Goal: Task Accomplishment & Management: Complete application form

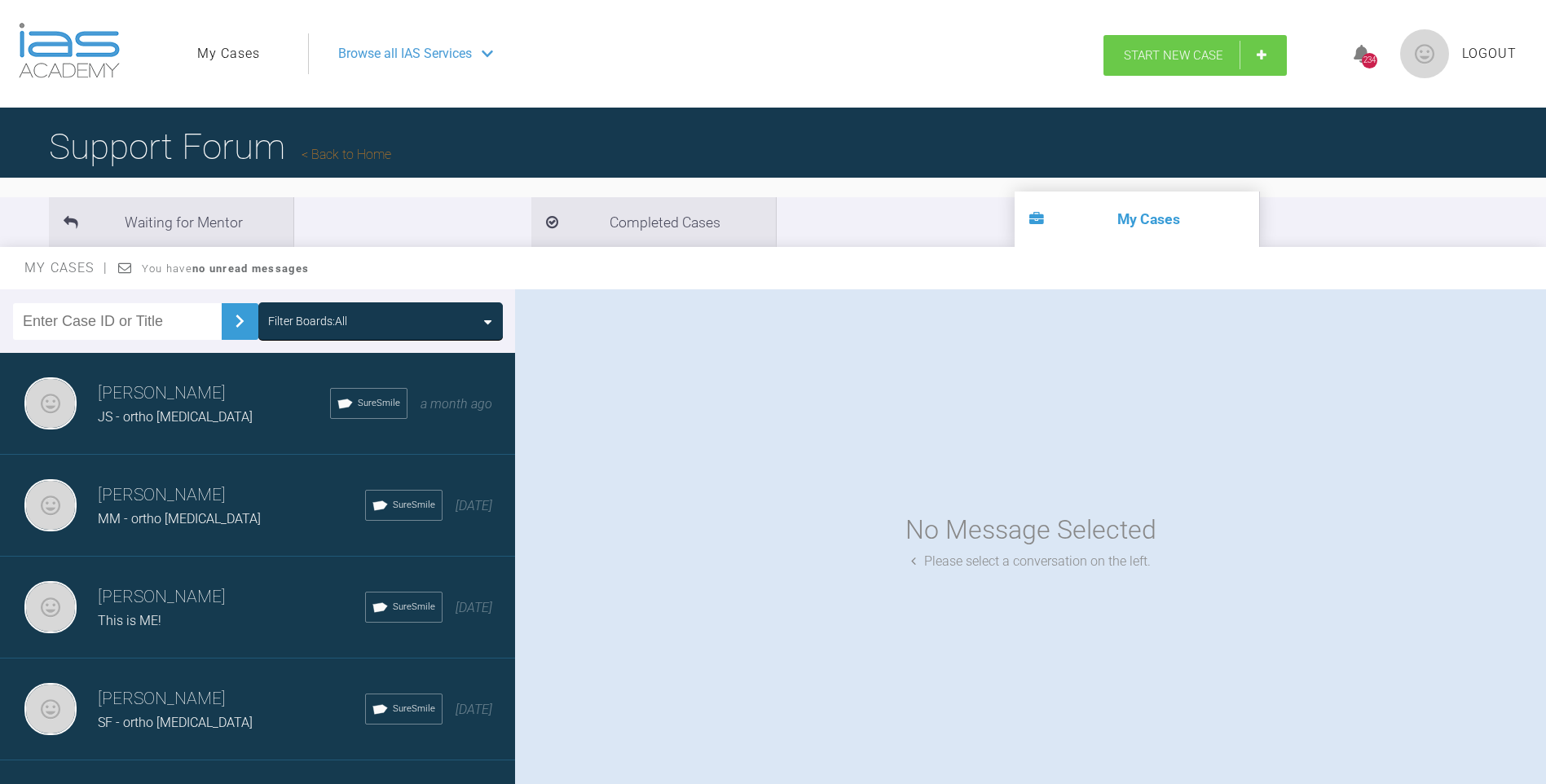
click at [1200, 51] on span "Start New Case" at bounding box center [1173, 55] width 99 height 15
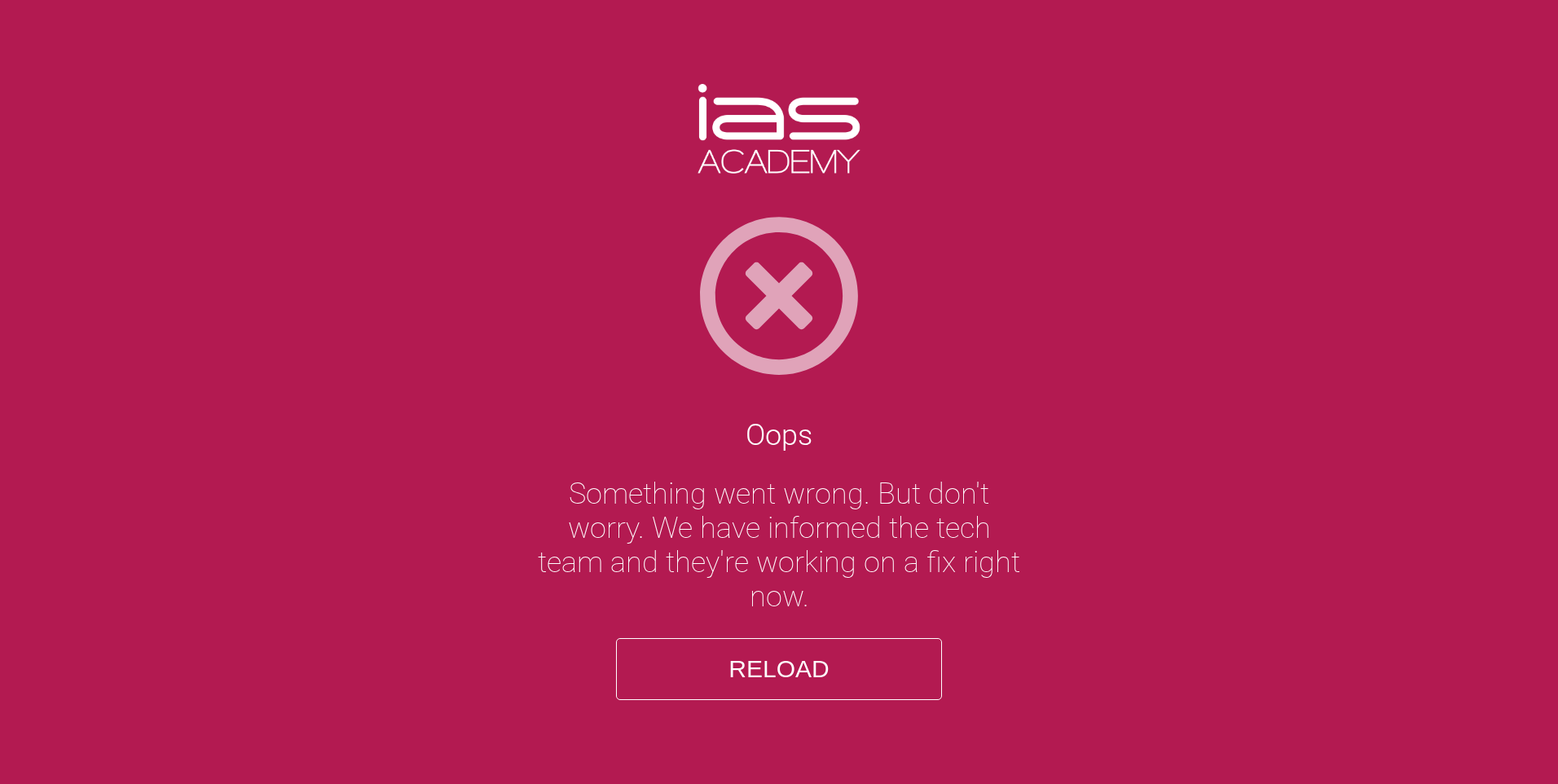
click at [792, 671] on button "Reload" at bounding box center [779, 669] width 326 height 62
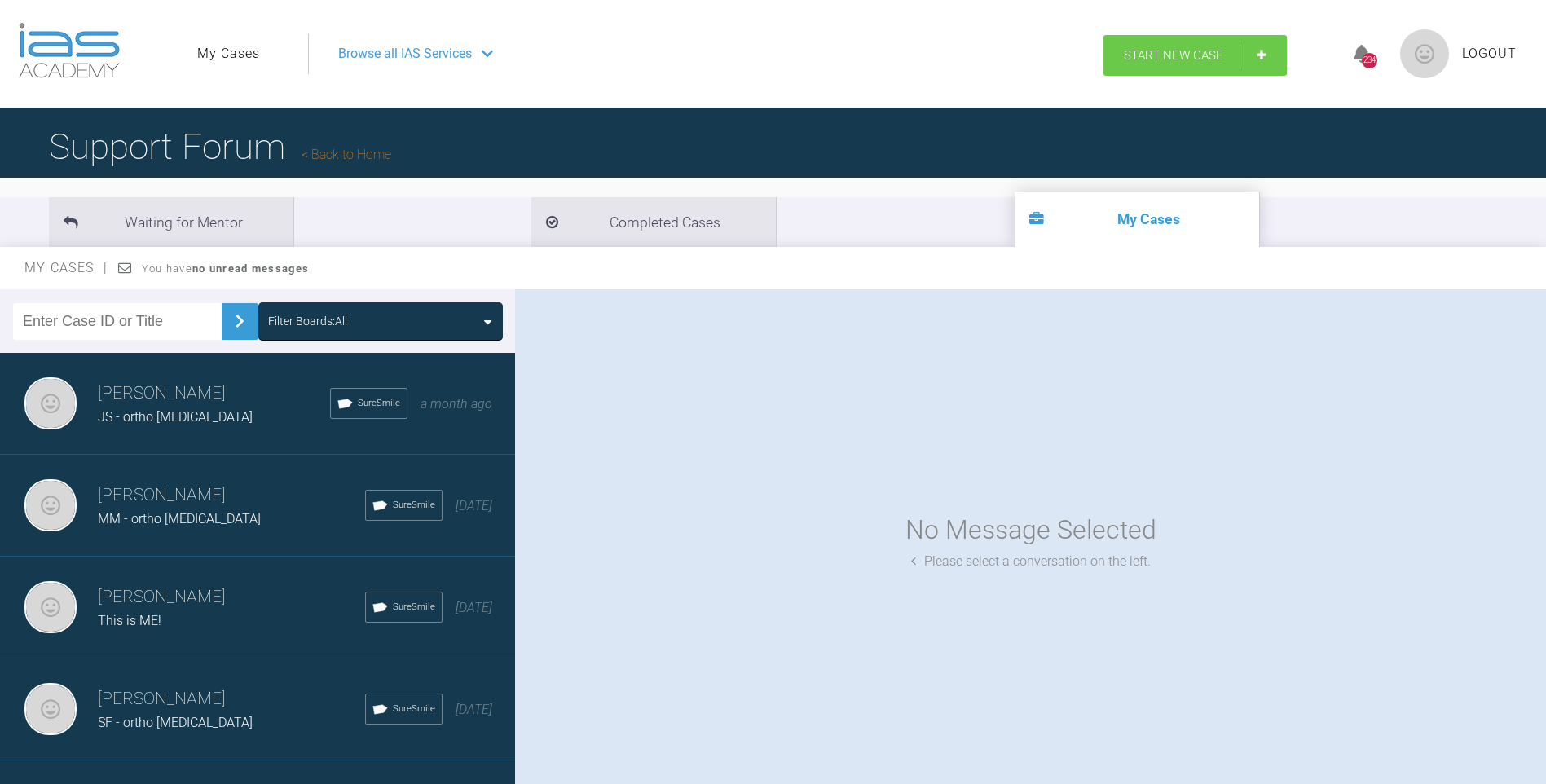
click at [1269, 55] on link "Start New Case" at bounding box center [1195, 55] width 184 height 41
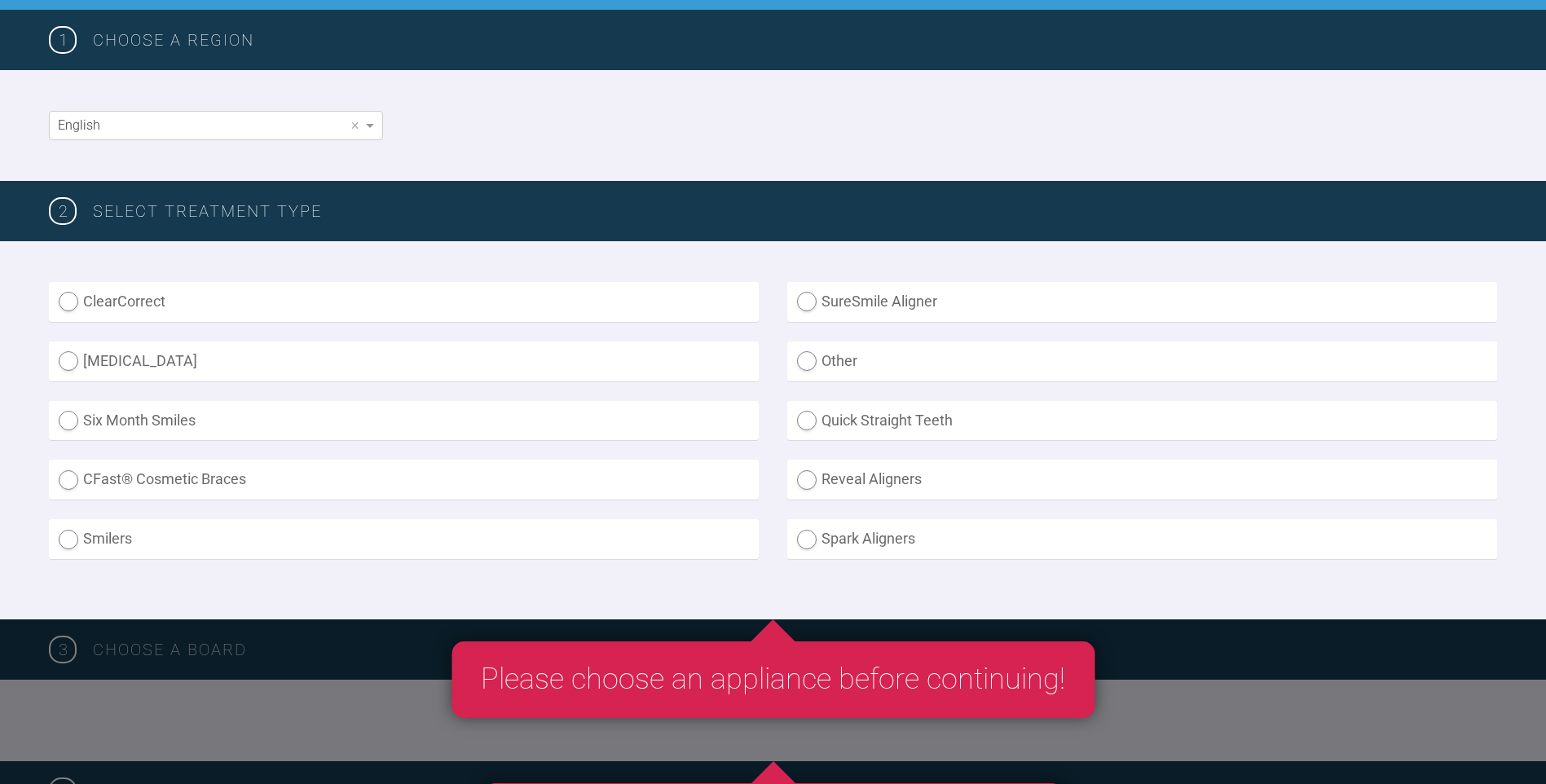
scroll to position [244, 0]
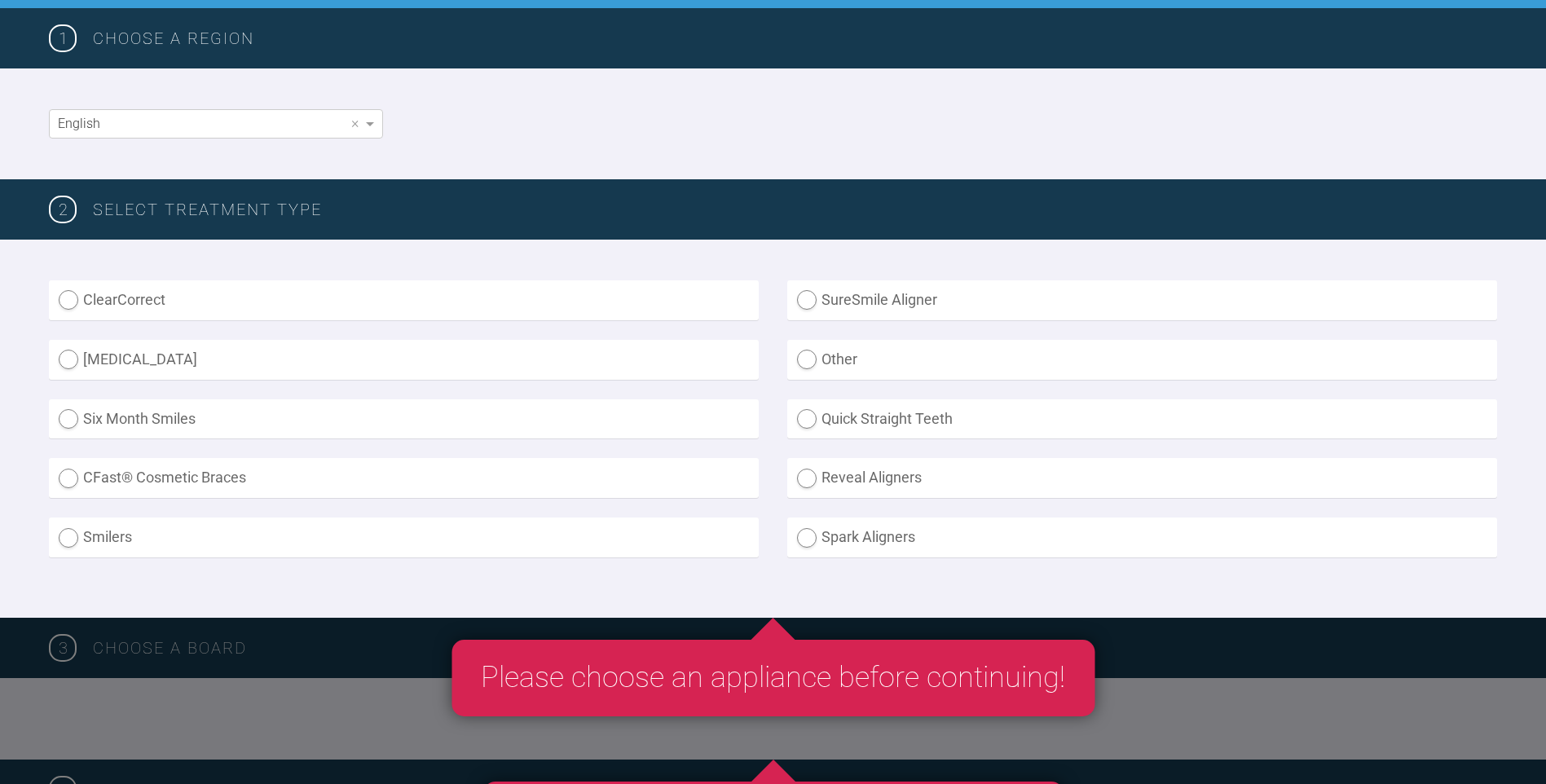
click at [808, 301] on label "SureSmile Aligner" at bounding box center [1142, 300] width 710 height 40
radio Aligner "true"
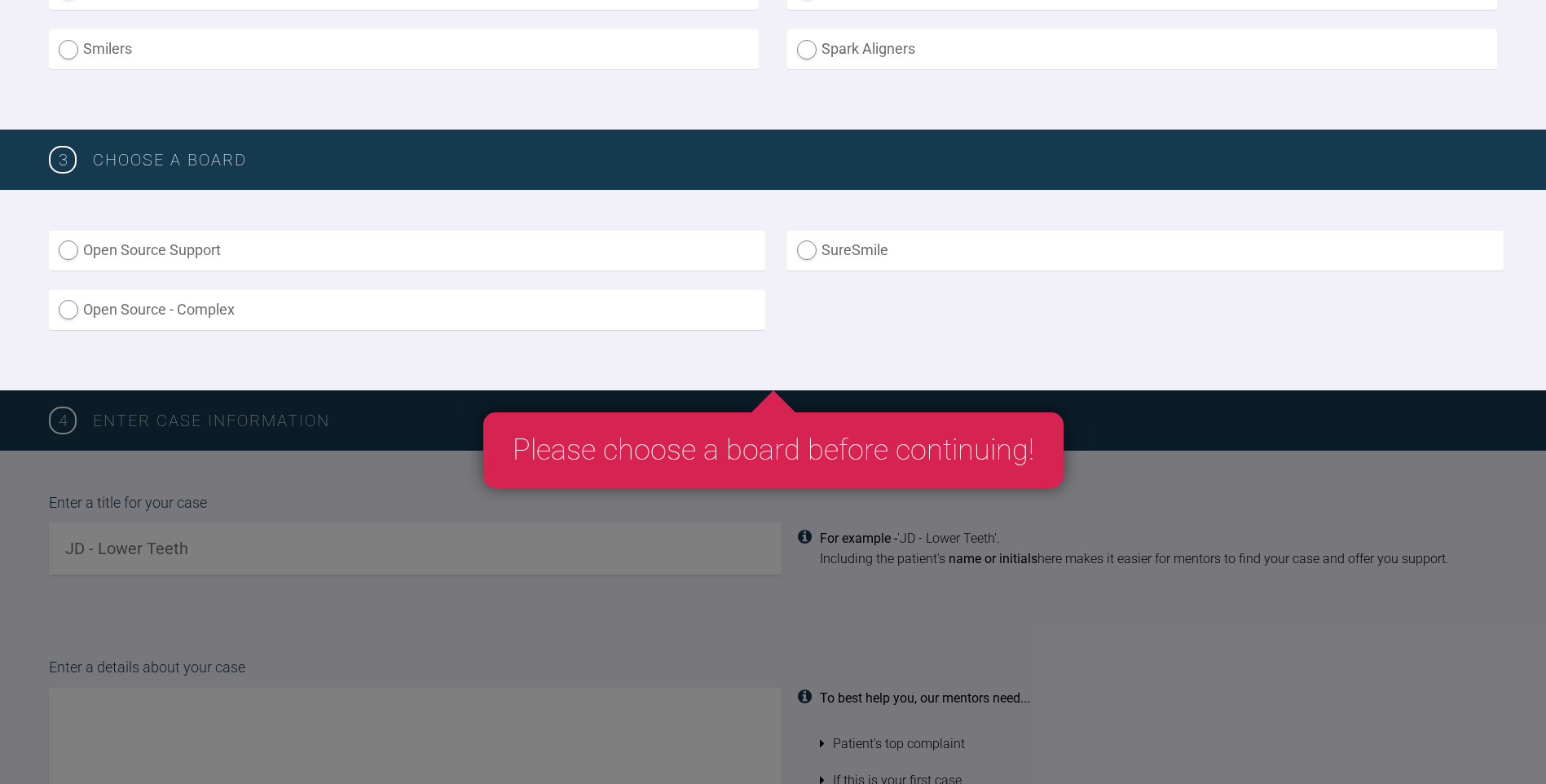
scroll to position [733, 0]
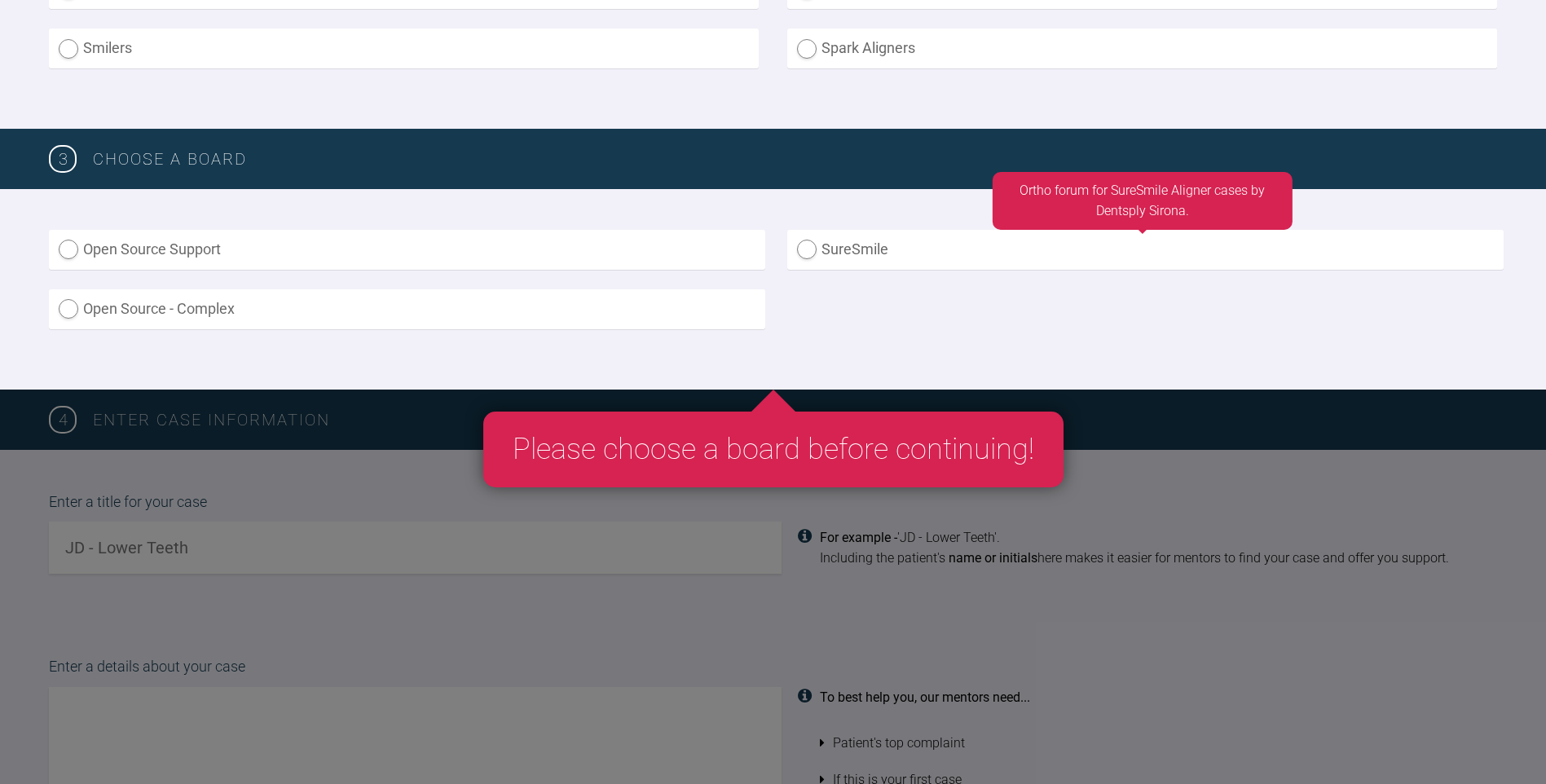
click at [802, 250] on label "SureSmile" at bounding box center [1146, 249] width 716 height 40
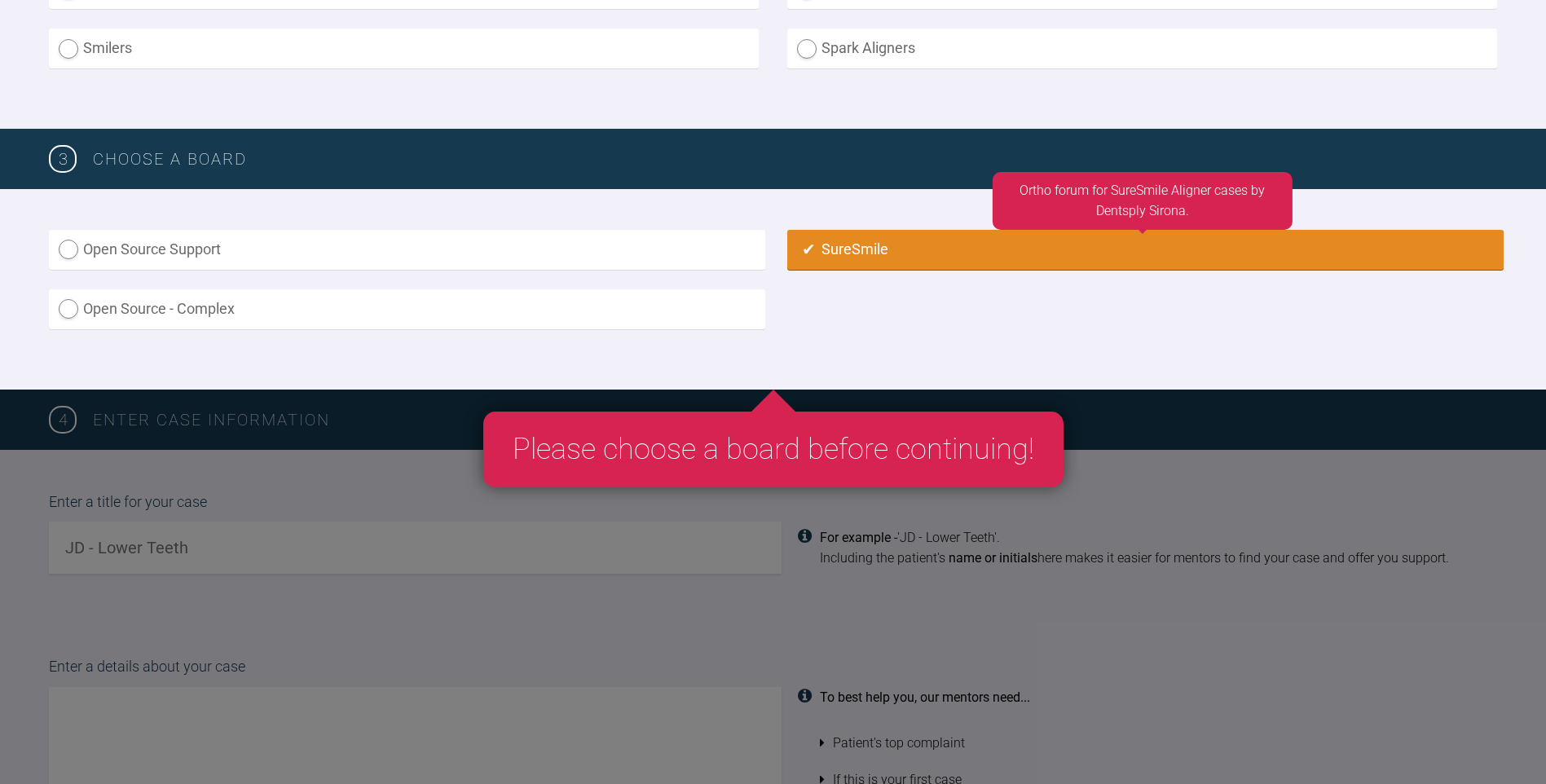
radio input "true"
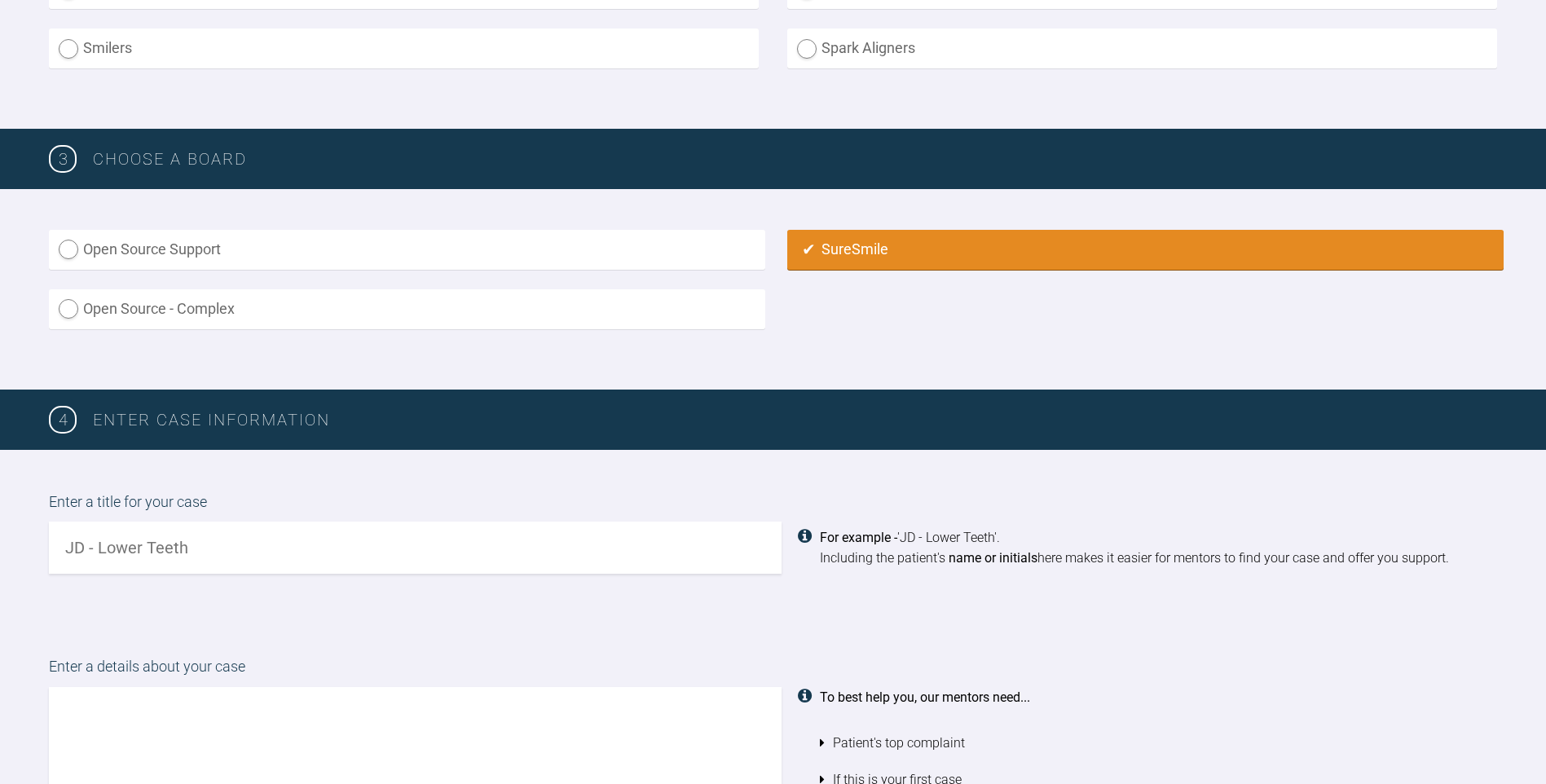
scroll to position [966, 0]
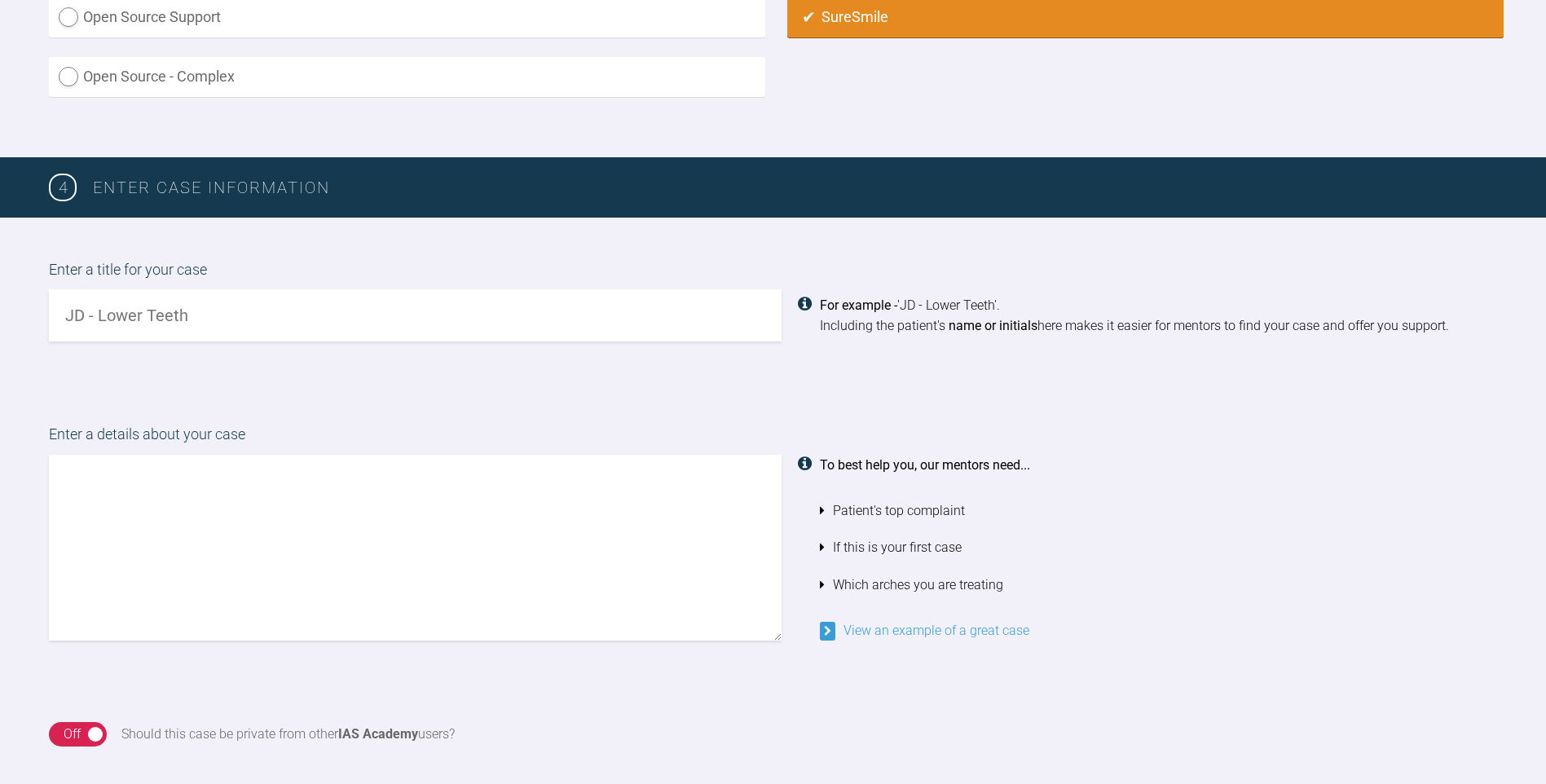
click at [600, 317] on input "text" at bounding box center [415, 315] width 732 height 52
type input "EH - ortho relapse"
click at [398, 529] on textarea at bounding box center [415, 547] width 732 height 185
click at [84, 484] on textarea "Pt lost retainers a year" at bounding box center [415, 547] width 732 height 185
click at [368, 480] on textarea "Pt 19 years old lost retainers a year" at bounding box center [415, 547] width 732 height 185
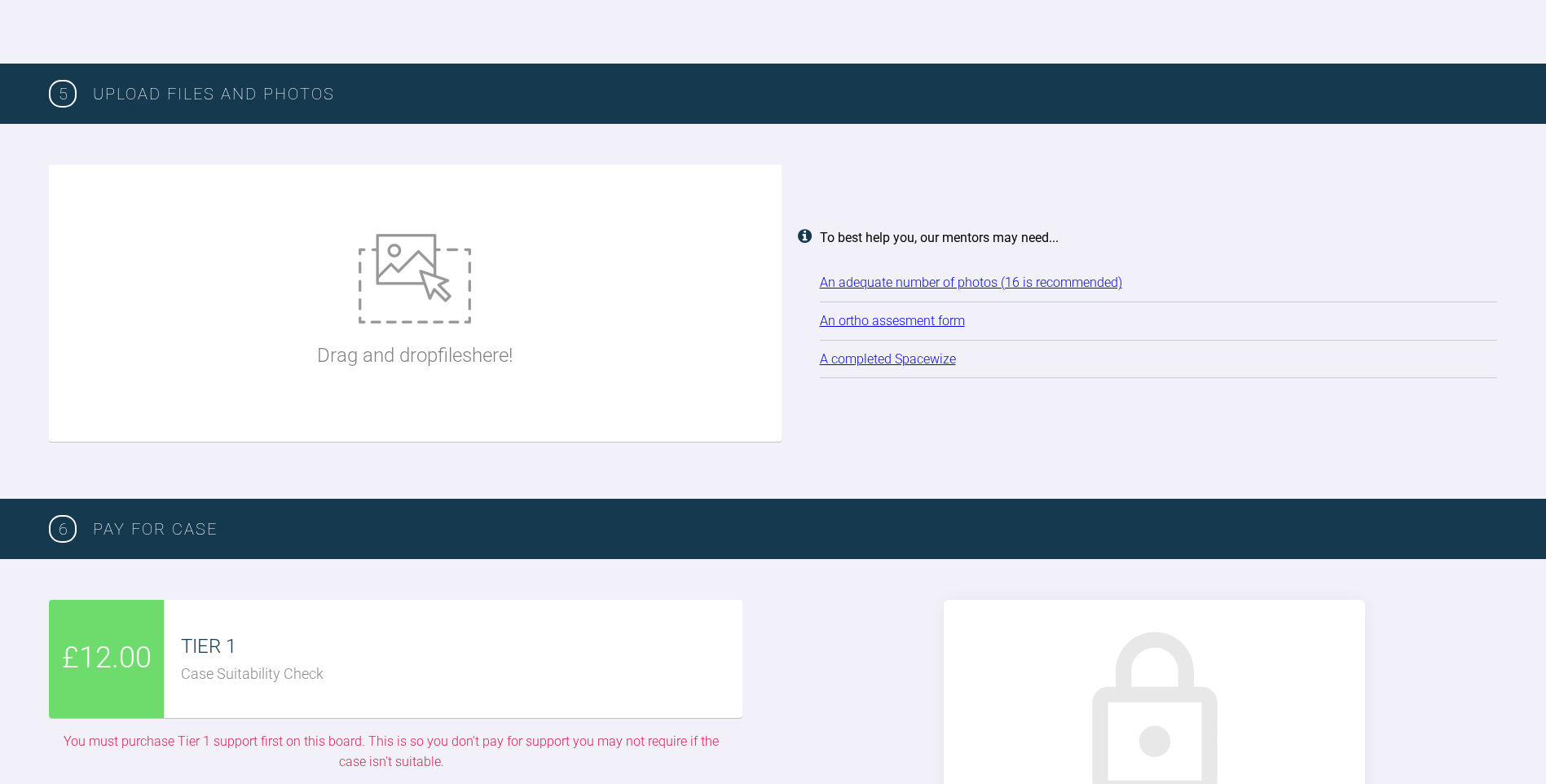
scroll to position [1943, 0]
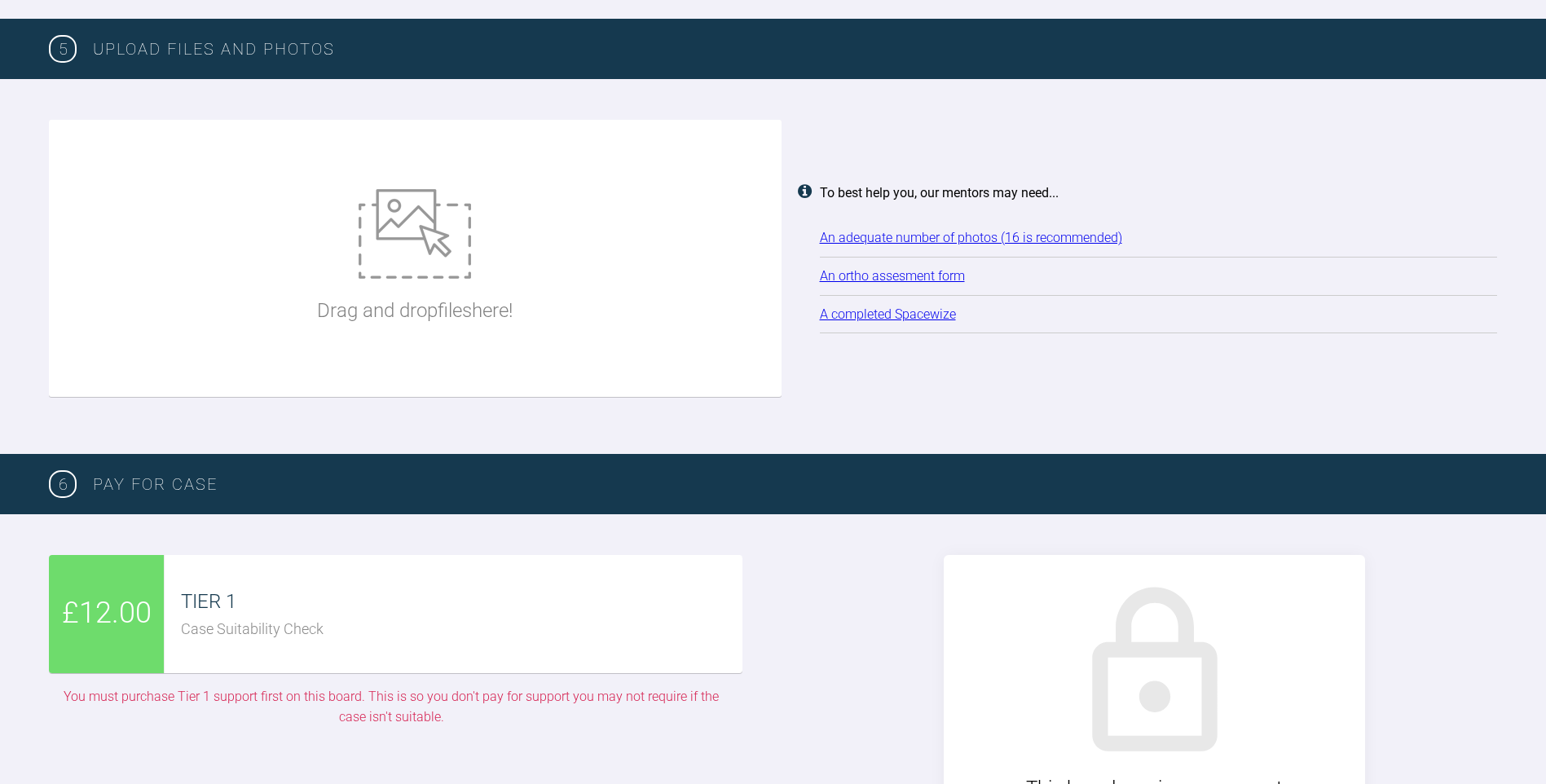
type textarea "Pt 19 years old lost retainers a year ago and would like relapse to be correcte…"
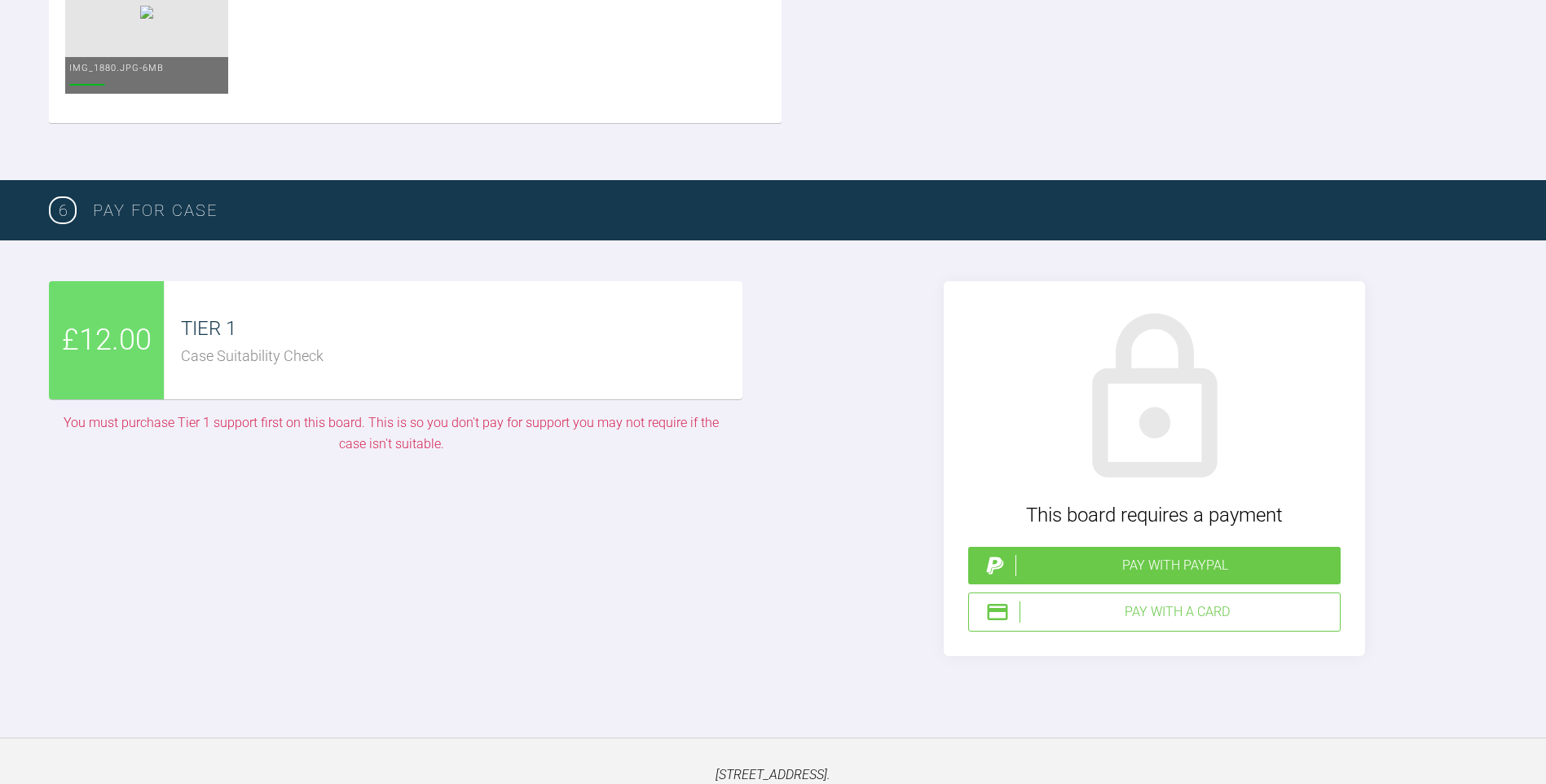
scroll to position [3328, 0]
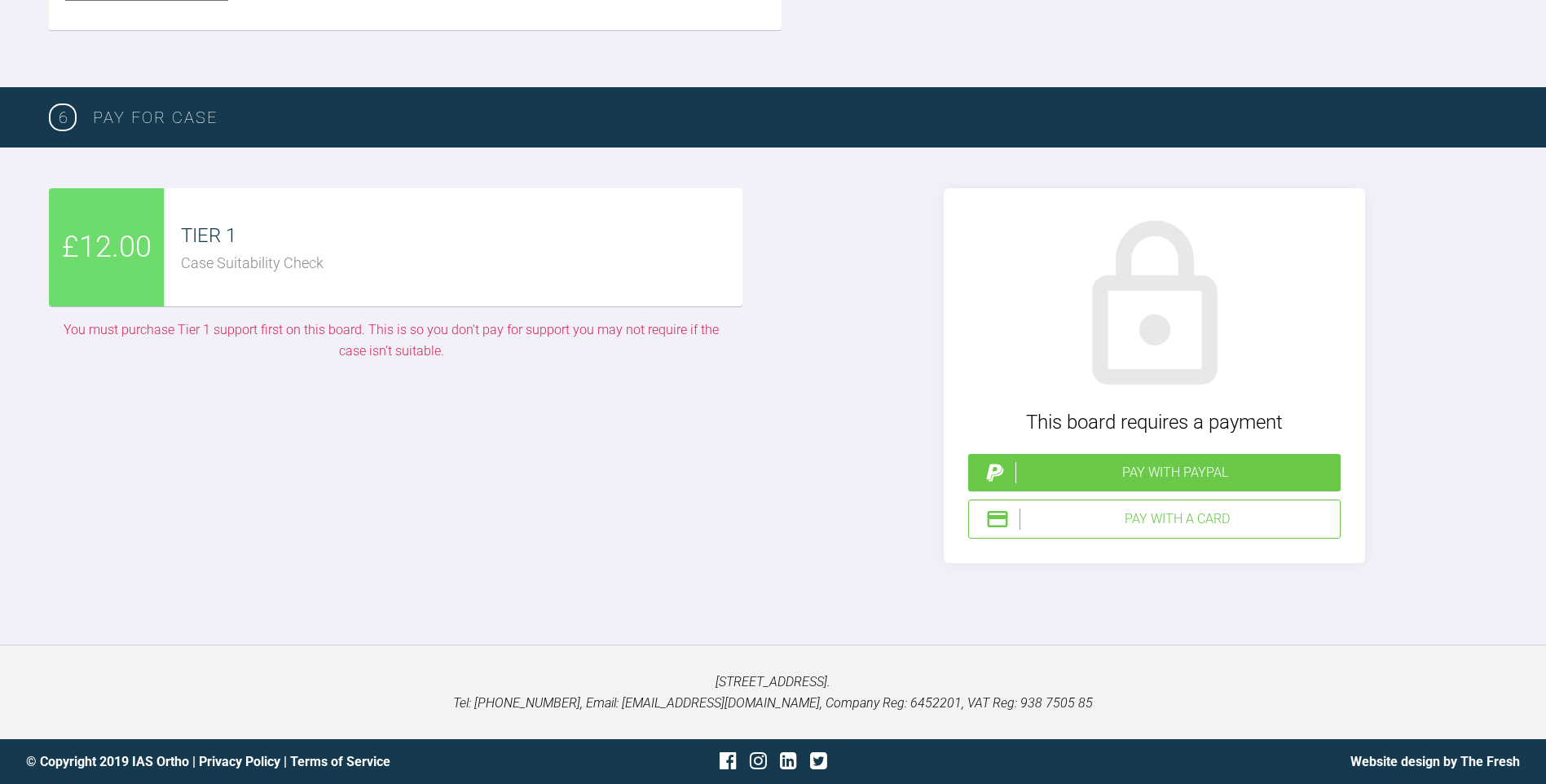
click at [141, 272] on span "£12.00" at bounding box center [107, 248] width 90 height 47
click at [1137, 530] on div "Pay with a Card" at bounding box center [1177, 519] width 314 height 22
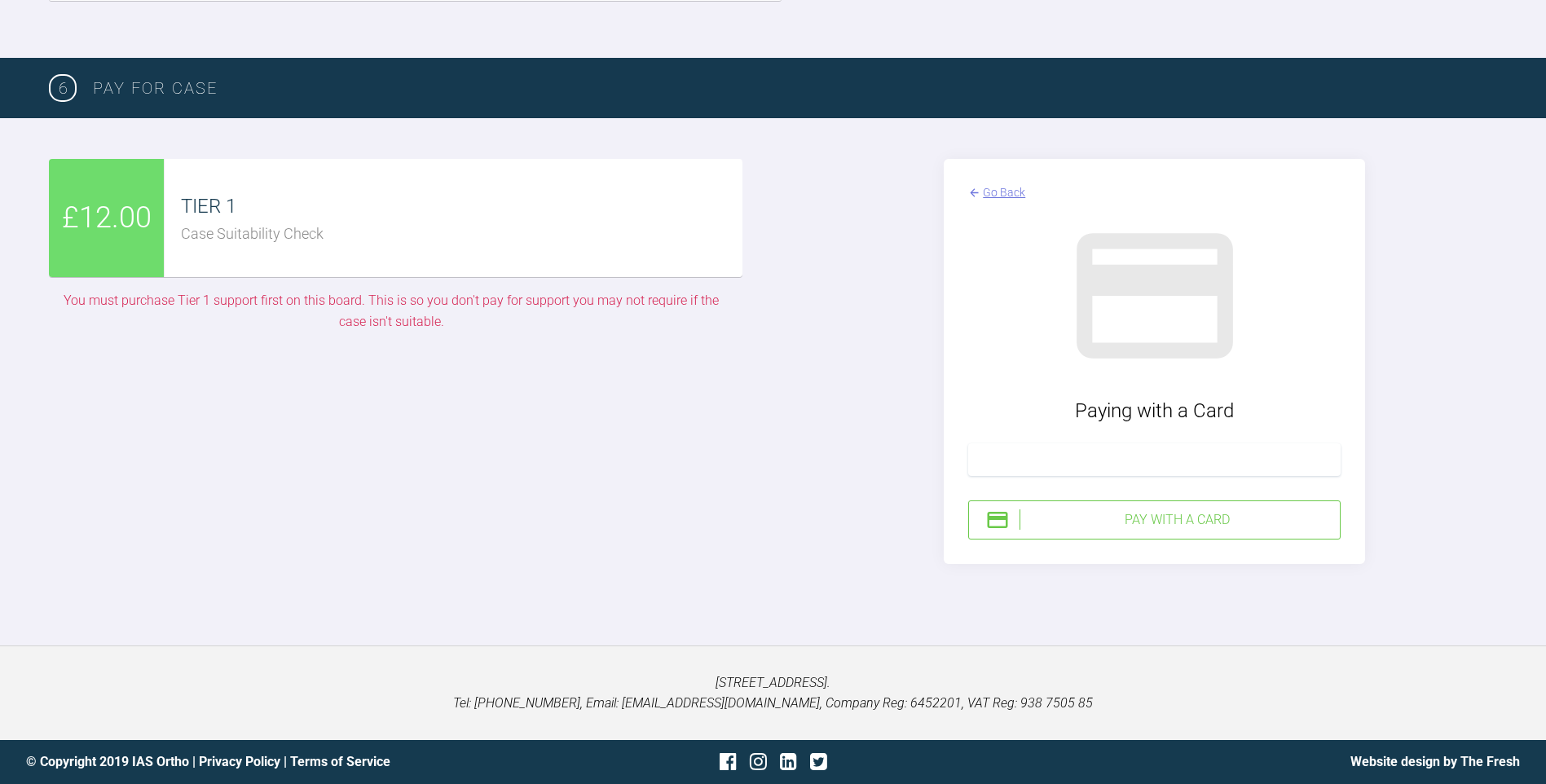
scroll to position [3511, 0]
click at [1149, 517] on div "Pay with a Card" at bounding box center [1177, 519] width 314 height 22
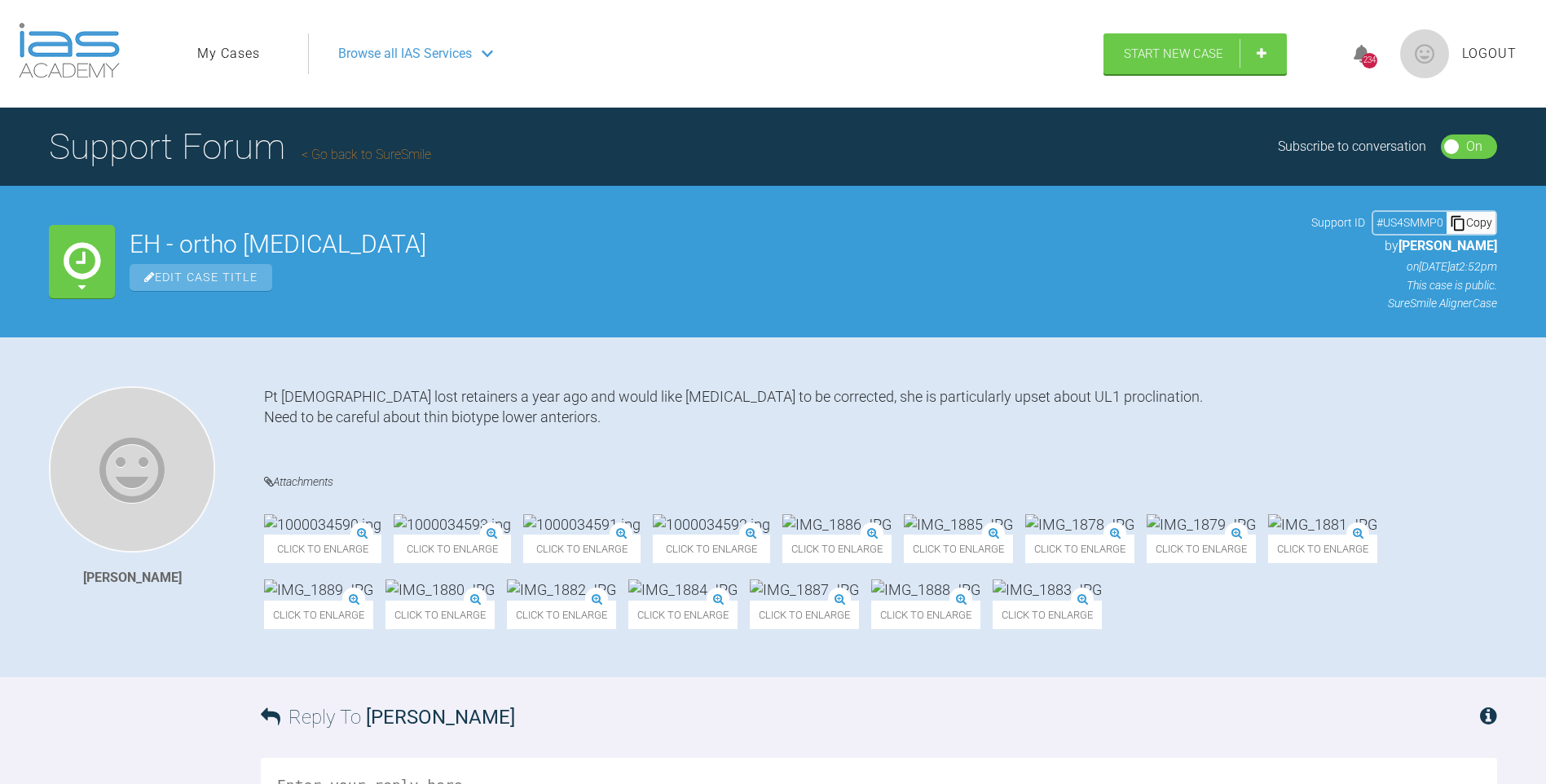
click at [89, 66] on img at bounding box center [69, 50] width 101 height 55
